Goal: Information Seeking & Learning: Learn about a topic

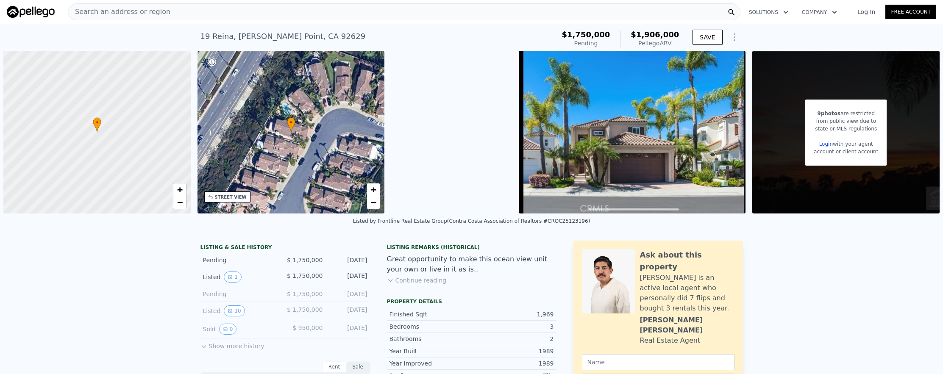
click at [364, 4] on div "Search an address or region" at bounding box center [404, 11] width 672 height 17
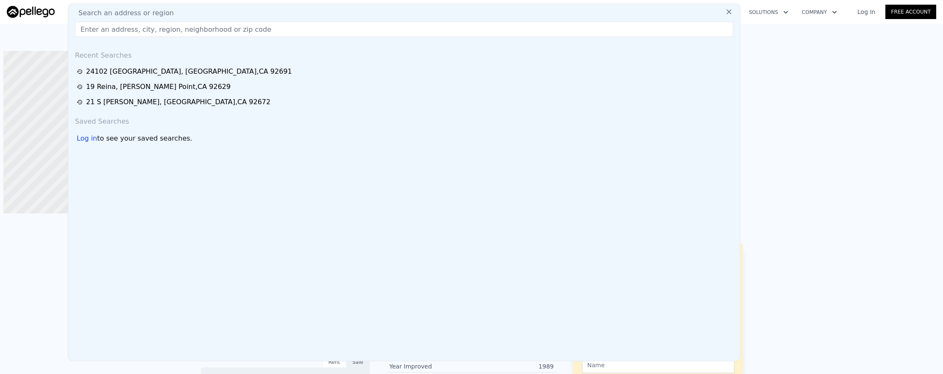
type input "-$ 54,058"
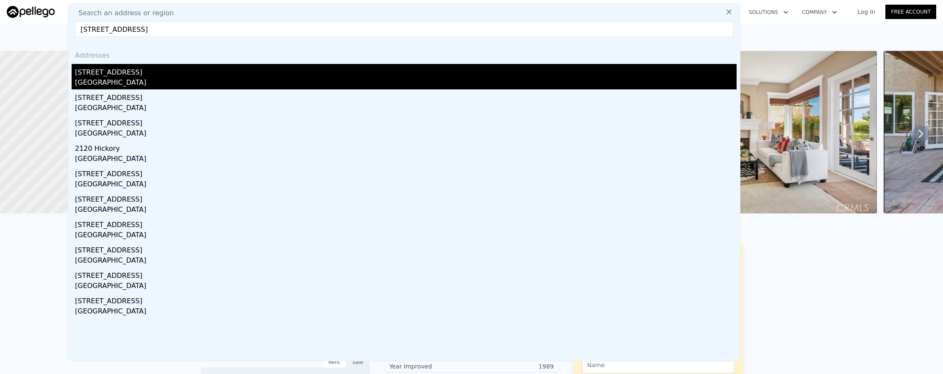
type input "[STREET_ADDRESS]"
click at [315, 69] on div "[STREET_ADDRESS]" at bounding box center [405, 71] width 661 height 14
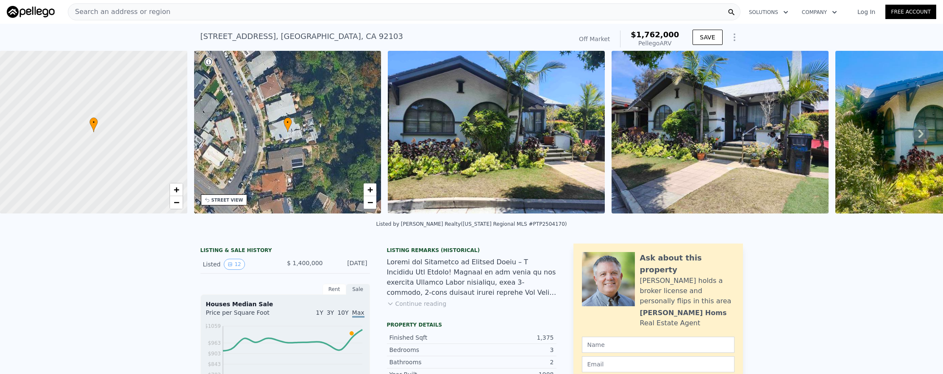
click at [244, 16] on div "Search an address or region" at bounding box center [404, 11] width 672 height 17
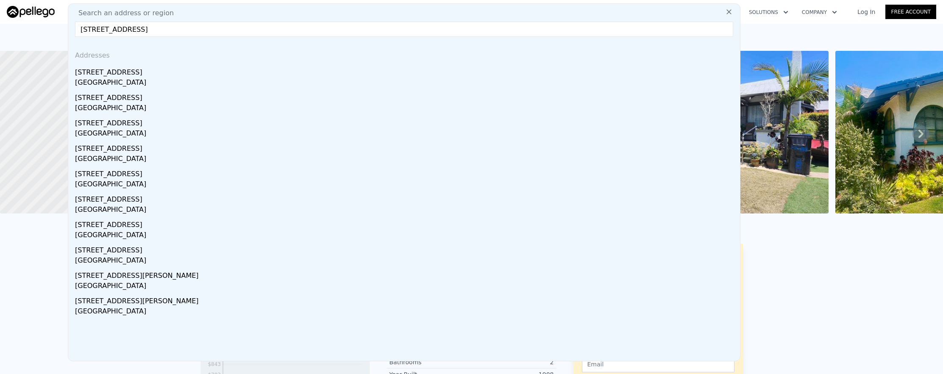
type input "[STREET_ADDRESS]"
drag, startPoint x: 230, startPoint y: 29, endPoint x: 26, endPoint y: 36, distance: 203.9
click at [74, 35] on div "[STREET_ADDRESS] Sold (~ARV $1.762m ) Off Market $1,762,000 Pellego ARV SAVE" at bounding box center [471, 37] width 943 height 27
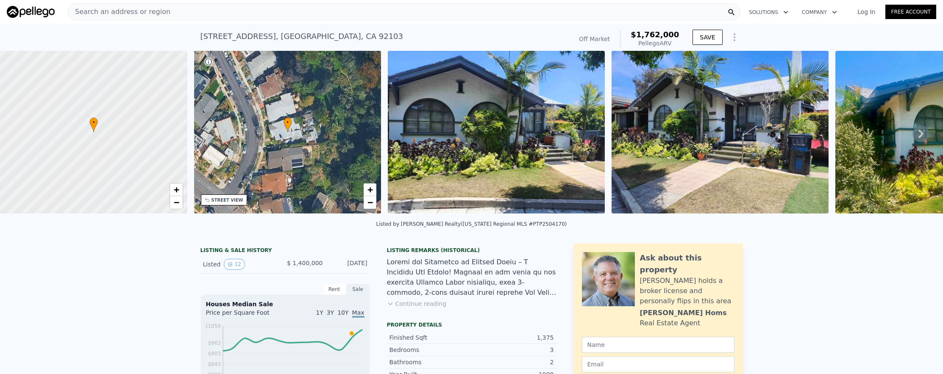
click at [224, 12] on div "Search an address or region" at bounding box center [404, 11] width 672 height 17
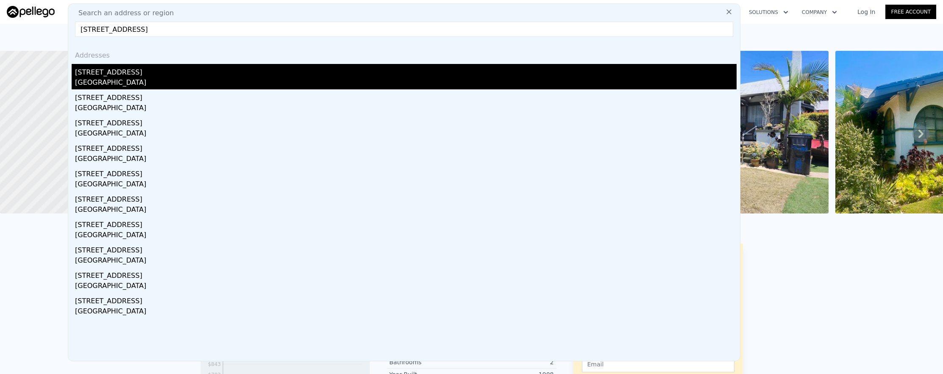
type input "[STREET_ADDRESS]"
click at [258, 84] on div "[GEOGRAPHIC_DATA]" at bounding box center [405, 84] width 661 height 12
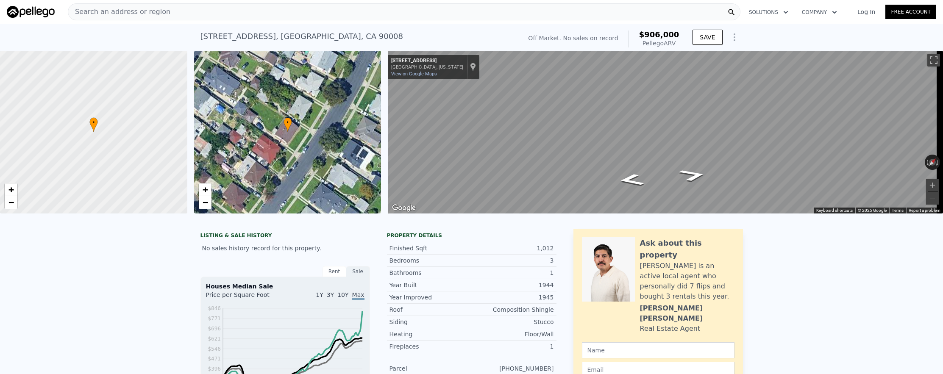
click at [192, 18] on div "Search an address or region" at bounding box center [404, 11] width 672 height 17
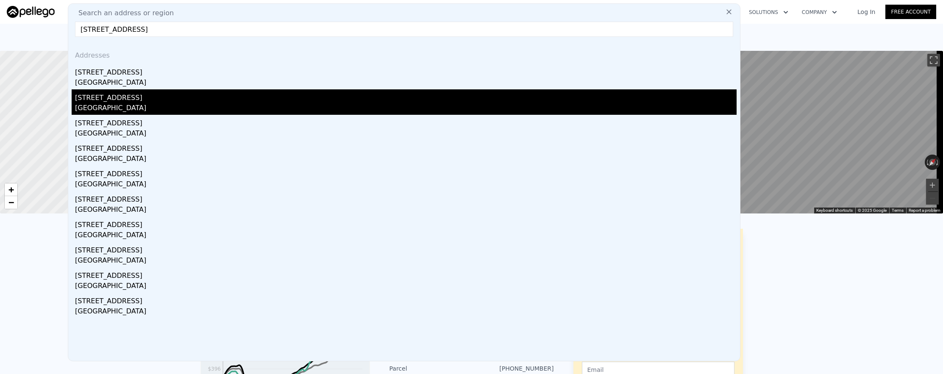
type input "[STREET_ADDRESS]"
click at [218, 98] on div "[STREET_ADDRESS]" at bounding box center [405, 96] width 661 height 14
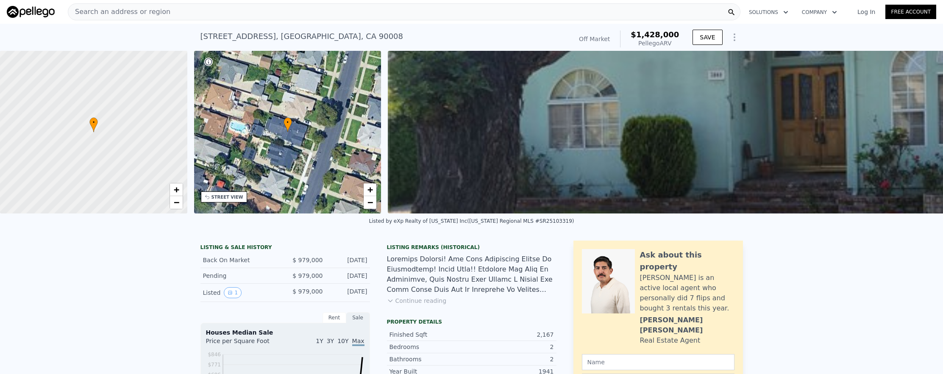
click at [175, 17] on div "Search an address or region" at bounding box center [404, 11] width 672 height 17
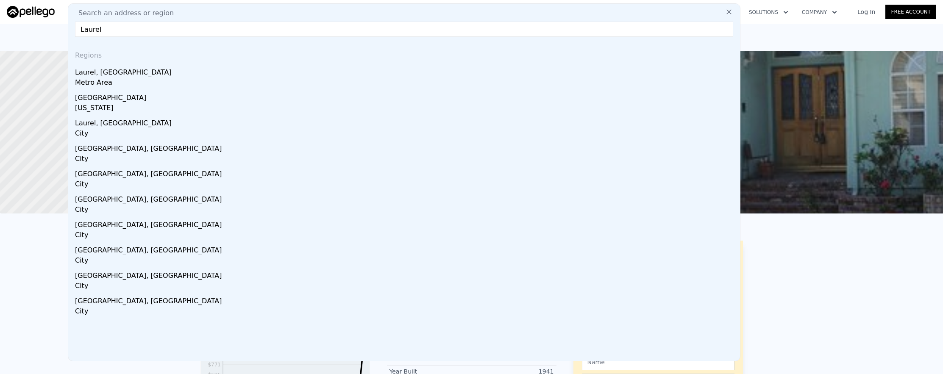
click at [267, 32] on input "Laurel" at bounding box center [404, 29] width 658 height 15
drag, startPoint x: 267, startPoint y: 32, endPoint x: 63, endPoint y: 31, distance: 203.8
click at [145, 40] on div "Search an address or region [GEOGRAPHIC_DATA] Regions [GEOGRAPHIC_DATA], [GEOGR…" at bounding box center [404, 182] width 672 height 358
click at [348, 31] on input "Laurel" at bounding box center [404, 29] width 658 height 15
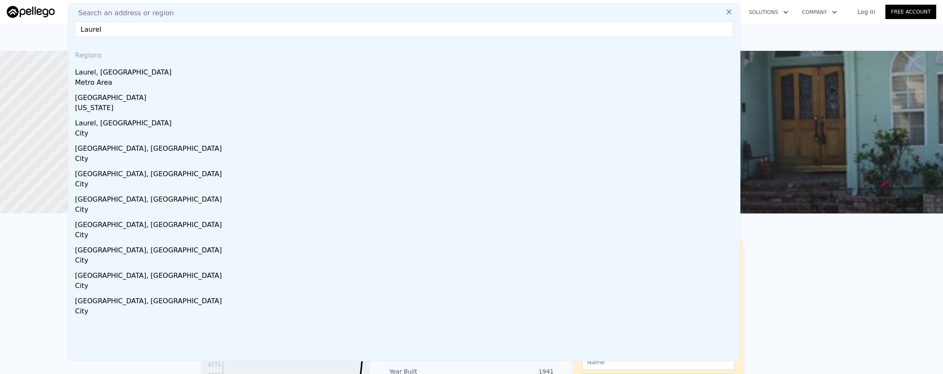
drag, startPoint x: 348, startPoint y: 31, endPoint x: -48, endPoint y: 15, distance: 396.1
click at [0, 15] on html "Search an address or region Search an address or region [GEOGRAPHIC_DATA] Regio…" at bounding box center [471, 187] width 943 height 374
paste input "[STREET_ADDRESS]"
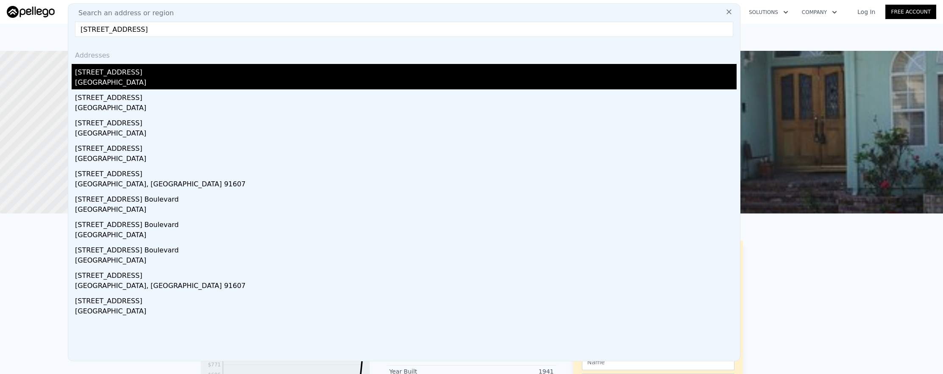
type input "[STREET_ADDRESS]"
click at [162, 73] on div "[STREET_ADDRESS]" at bounding box center [405, 71] width 661 height 14
